Goal: Task Accomplishment & Management: Use online tool/utility

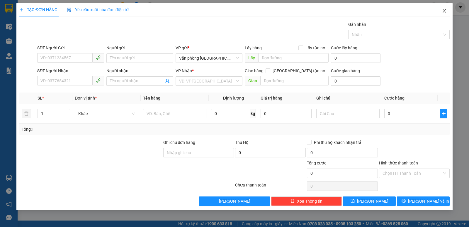
click at [443, 12] on icon "close" at bounding box center [444, 11] width 5 height 5
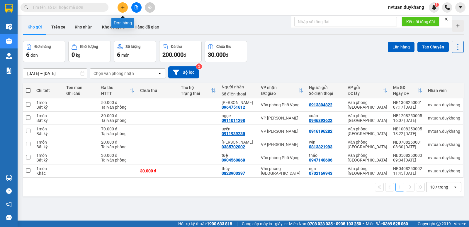
click at [127, 9] on button at bounding box center [123, 7] width 10 height 10
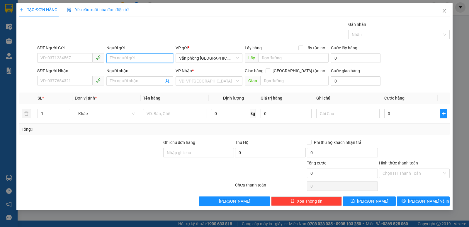
click at [124, 57] on input "Người gửi" at bounding box center [139, 57] width 67 height 9
type input "ư"
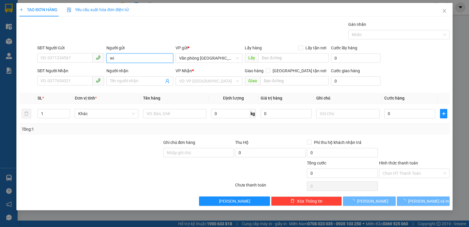
type input "win"
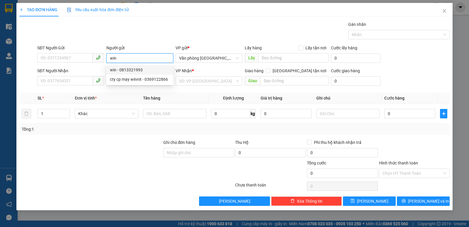
click at [126, 70] on div "win - 0813321993" at bounding box center [140, 70] width 60 height 6
type input "0813321993"
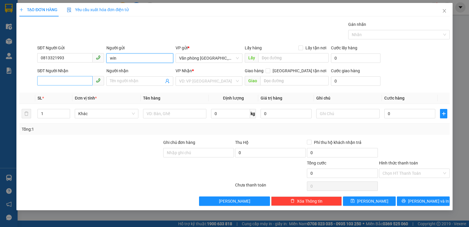
type input "win"
click at [73, 80] on input "SĐT Người Nhận" at bounding box center [64, 80] width 55 height 9
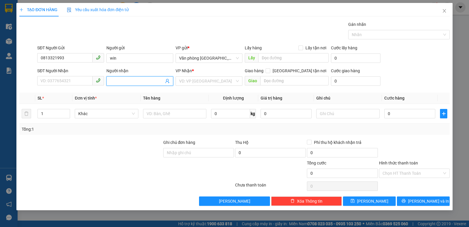
click at [118, 79] on input "Người nhận" at bounding box center [137, 81] width 54 height 6
type input "[PERSON_NAME]"
click at [127, 93] on div "Quang anh - 0385702022" at bounding box center [140, 92] width 60 height 6
type input "0385702022"
type input "[PERSON_NAME]"
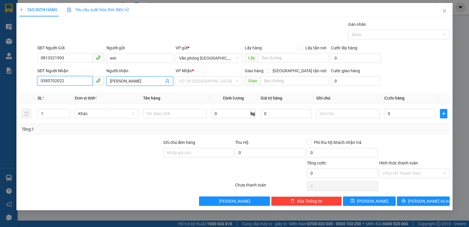
click at [60, 82] on input "0385702022" at bounding box center [64, 80] width 55 height 9
type input "0385702002"
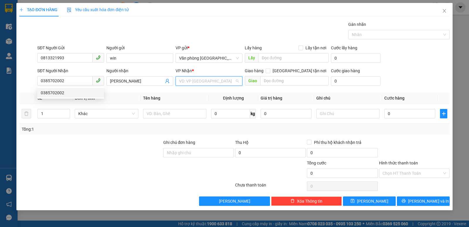
click at [220, 78] on input "search" at bounding box center [207, 81] width 56 height 9
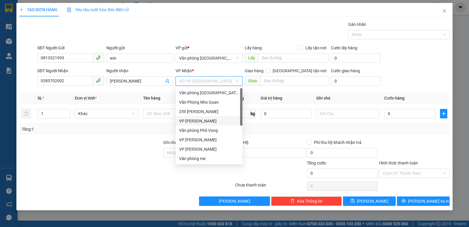
click at [208, 118] on div "VP [PERSON_NAME]" at bounding box center [209, 121] width 60 height 6
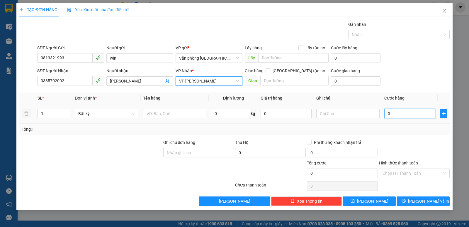
click at [387, 113] on input "0" at bounding box center [410, 113] width 51 height 9
type input "2"
type input "20"
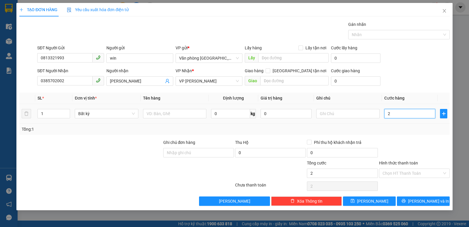
type input "20"
type input "200"
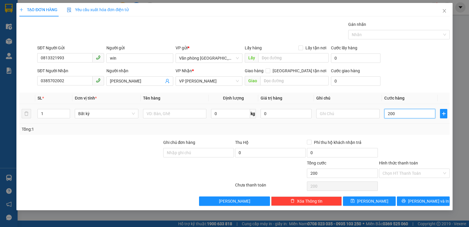
type input "2.000"
type input "20.000"
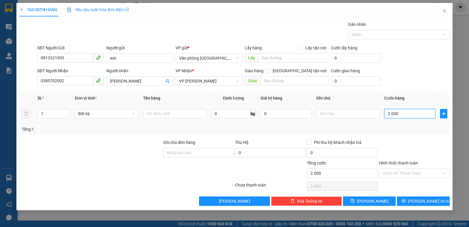
type input "20.000"
click at [401, 170] on input "Hình thức thanh toán" at bounding box center [413, 173] width 60 height 9
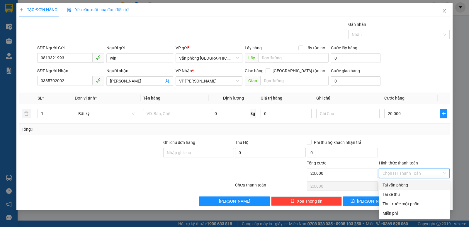
click at [397, 184] on div "Tại văn phòng" at bounding box center [415, 185] width 64 height 6
type input "0"
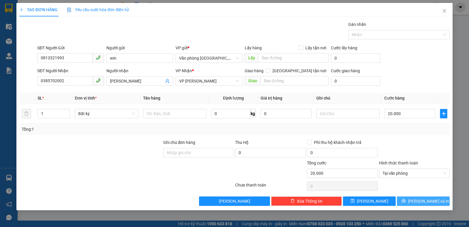
click at [428, 202] on span "[PERSON_NAME] và In" at bounding box center [428, 201] width 41 height 6
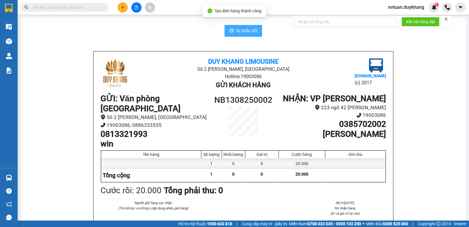
click at [241, 31] on span "In mẫu A5" at bounding box center [246, 30] width 21 height 7
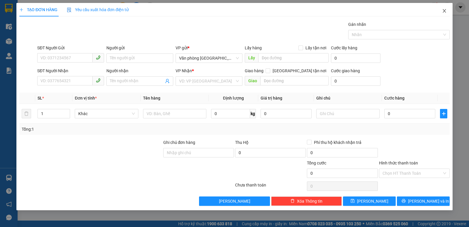
click at [447, 10] on icon "close" at bounding box center [444, 11] width 5 height 5
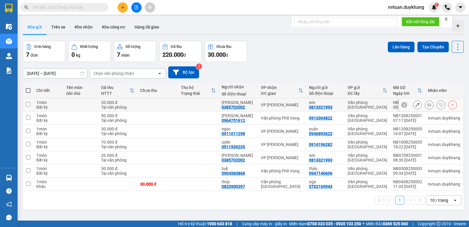
click at [30, 103] on input "checkbox" at bounding box center [28, 104] width 4 height 4
checkbox input "true"
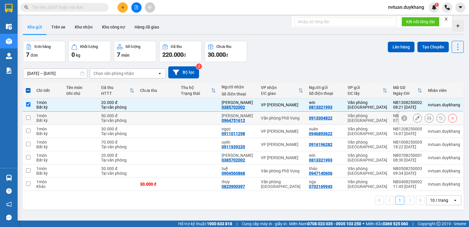
click at [29, 118] on input "checkbox" at bounding box center [28, 117] width 4 height 4
checkbox input "true"
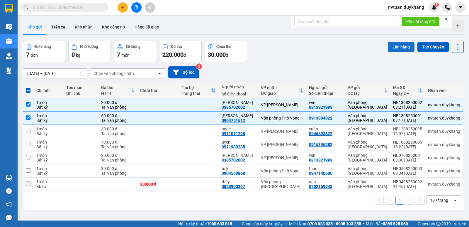
click at [396, 46] on button "Lên hàng" at bounding box center [401, 47] width 27 height 11
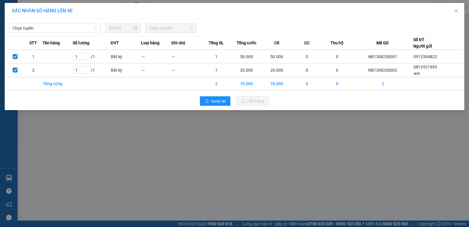
click at [55, 23] on div "Chọn tuyến [DATE] Chọn chuyến" at bounding box center [234, 27] width 457 height 12
click at [55, 27] on span "Chọn tuyến" at bounding box center [55, 28] width 84 height 9
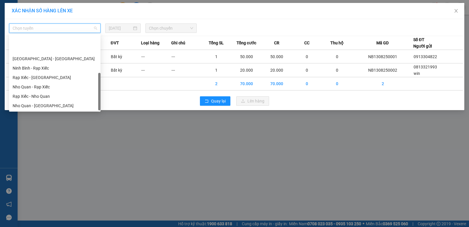
scroll to position [28, 0]
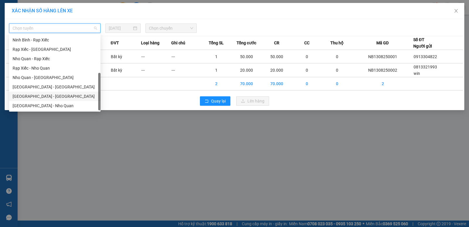
click at [31, 93] on div "[GEOGRAPHIC_DATA] - [GEOGRAPHIC_DATA]" at bounding box center [55, 96] width 92 height 9
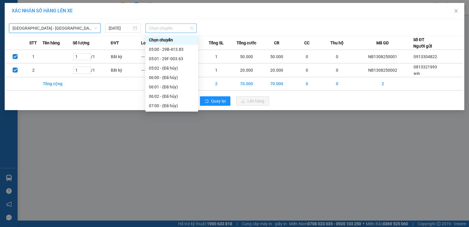
click at [162, 30] on span "Chọn chuyến" at bounding box center [171, 28] width 44 height 9
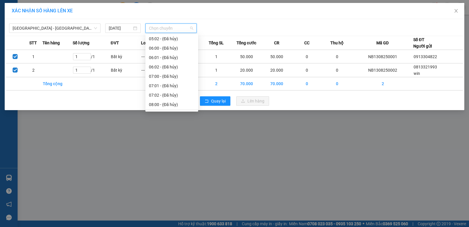
scroll to position [88, 0]
click at [179, 74] on div "09:00 - 29B-414.72" at bounding box center [172, 74] width 46 height 6
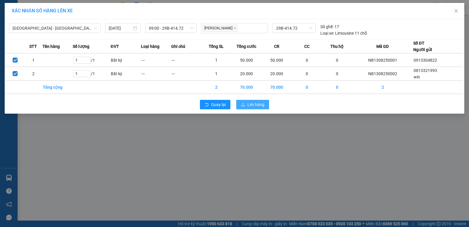
click at [260, 105] on span "Lên hàng" at bounding box center [256, 104] width 17 height 6
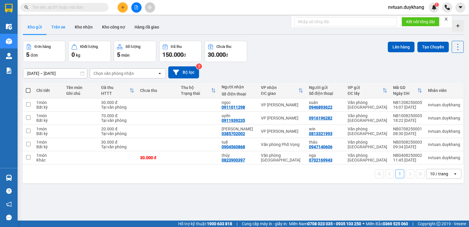
click at [56, 28] on button "Trên xe" at bounding box center [58, 27] width 23 height 14
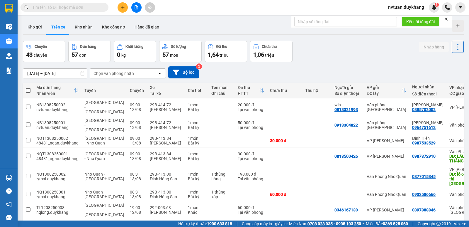
click at [119, 71] on div "Chọn văn phòng nhận" at bounding box center [114, 73] width 40 height 6
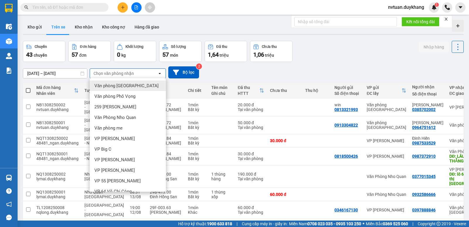
click at [121, 85] on span "Văn phòng [GEOGRAPHIC_DATA]" at bounding box center [126, 86] width 64 height 6
